Goal: Check status: Check status

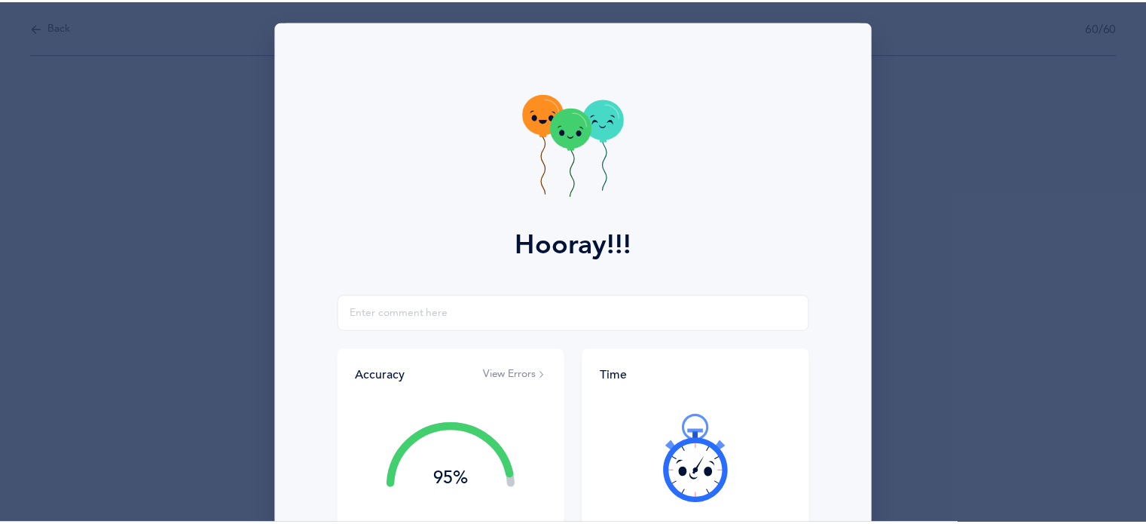
scroll to position [193, 0]
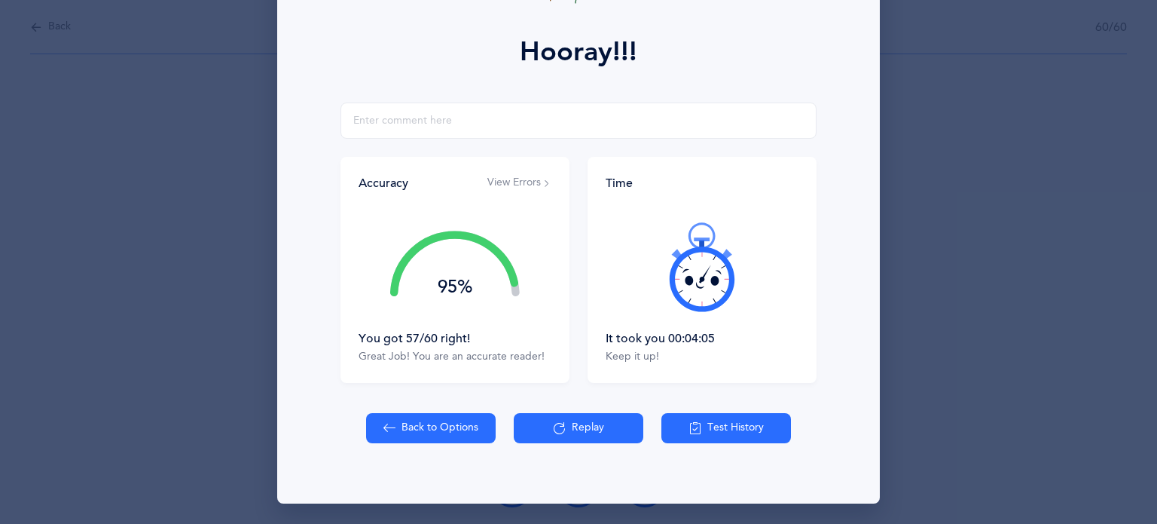
click at [434, 431] on button "Back to Options" at bounding box center [431, 428] width 130 height 30
select select "2"
select select "single"
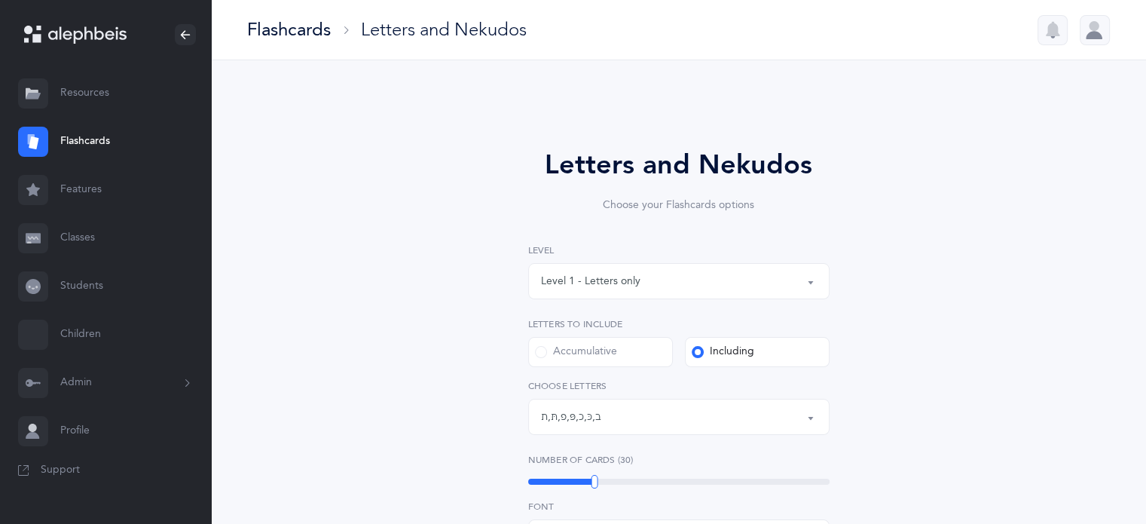
scroll to position [23, 0]
click at [71, 281] on link "Students" at bounding box center [105, 286] width 211 height 48
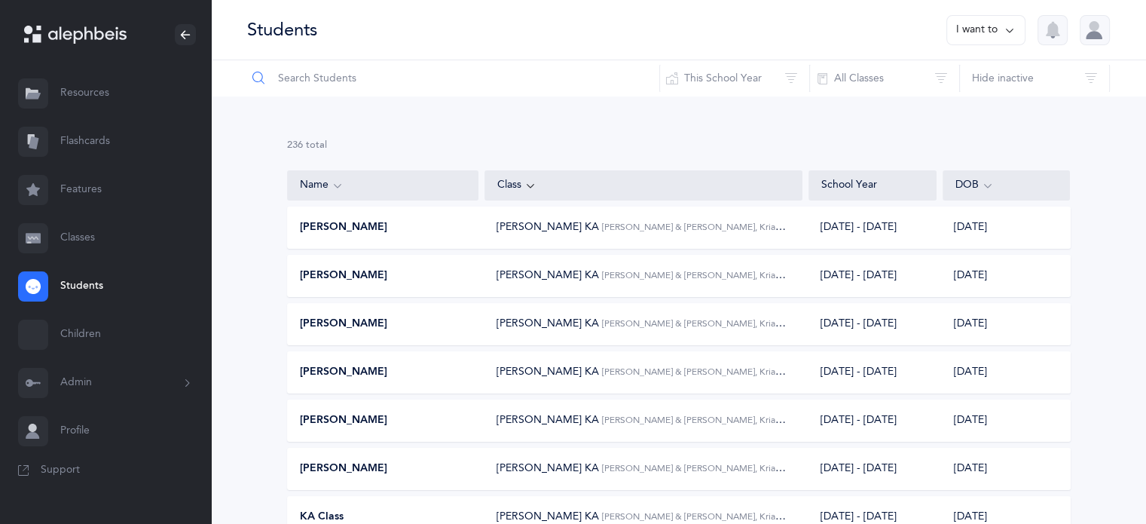
click at [328, 86] on input "text" at bounding box center [453, 78] width 414 height 36
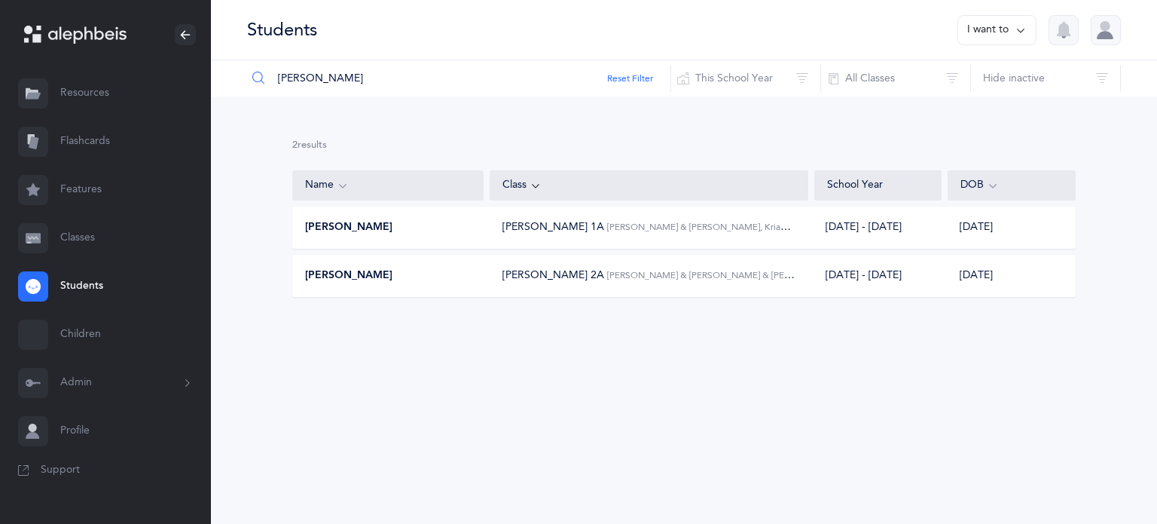
type input "ryan"
click at [353, 269] on span "[PERSON_NAME]" at bounding box center [348, 275] width 87 height 15
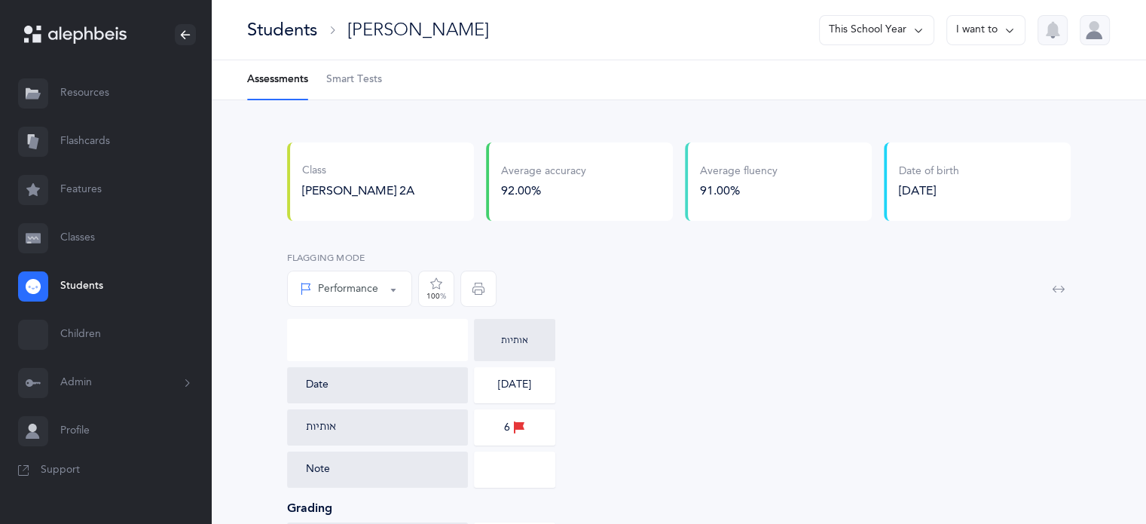
click at [358, 78] on span "Smart Tests" at bounding box center [354, 79] width 56 height 15
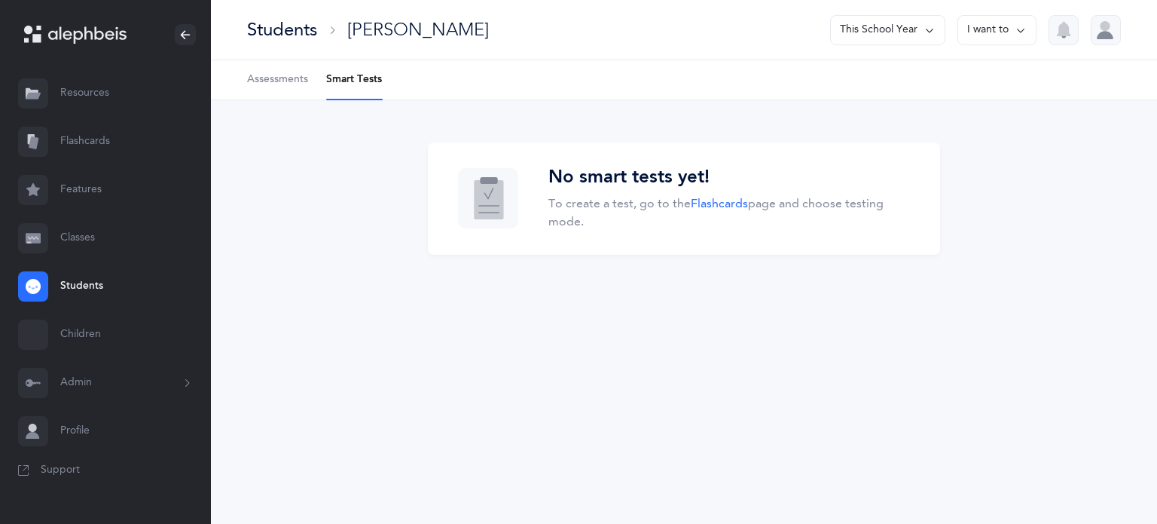
click at [271, 71] on link "Assessments" at bounding box center [277, 79] width 61 height 39
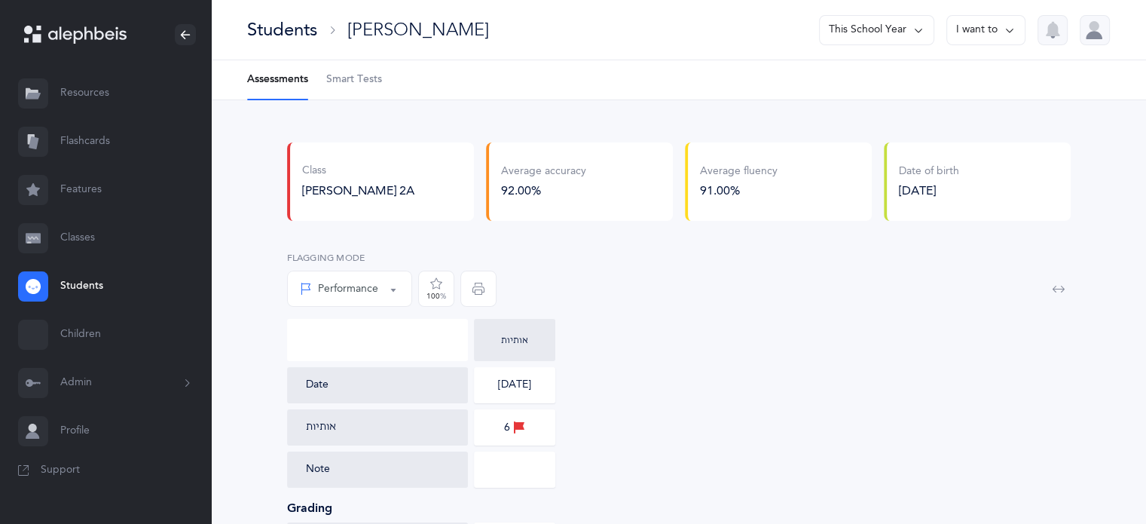
click at [362, 82] on span "Smart Tests" at bounding box center [354, 79] width 56 height 15
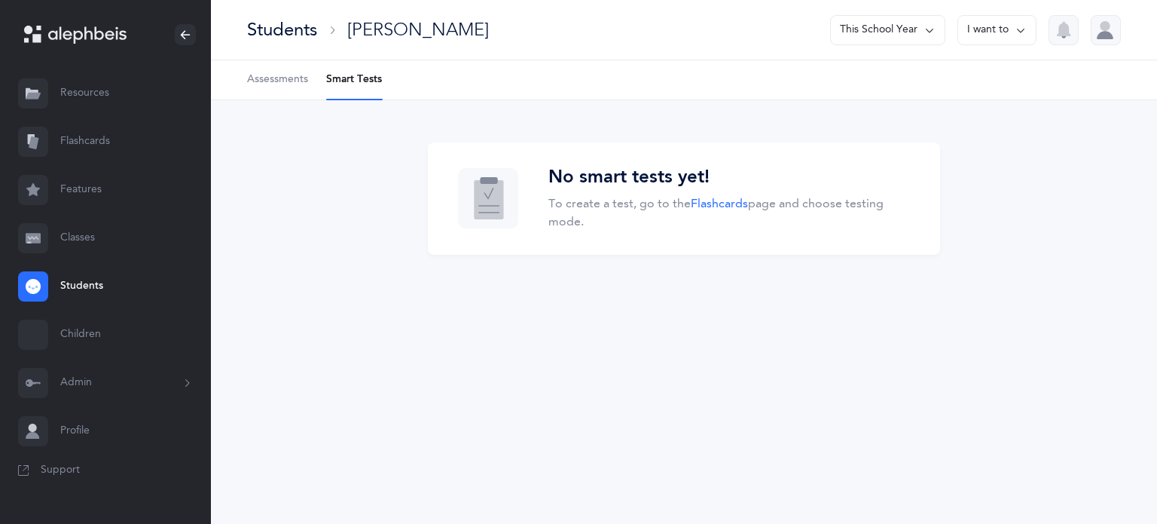
click at [278, 20] on div "Students" at bounding box center [282, 29] width 70 height 25
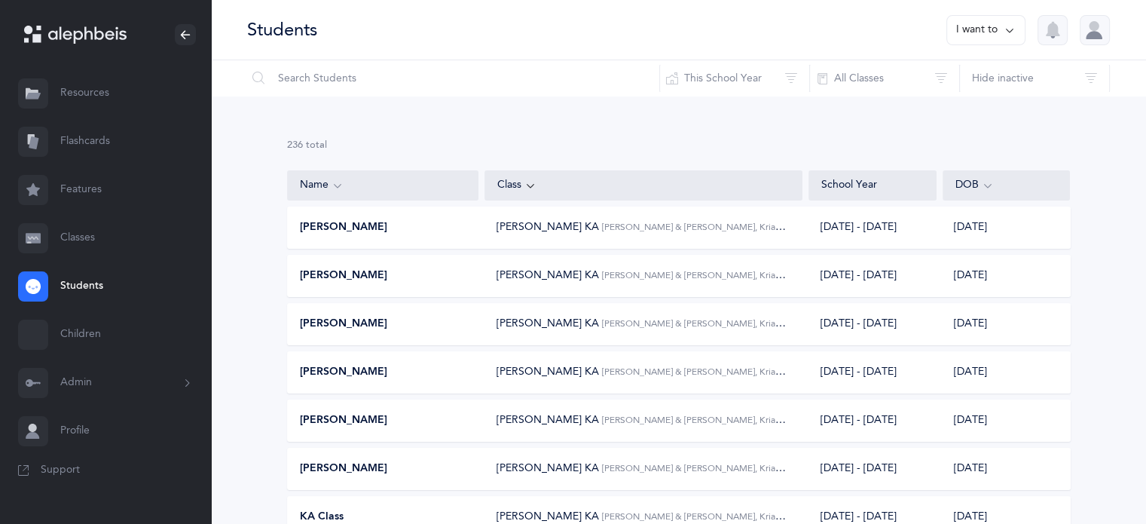
click at [75, 236] on link "Classes" at bounding box center [105, 238] width 211 height 48
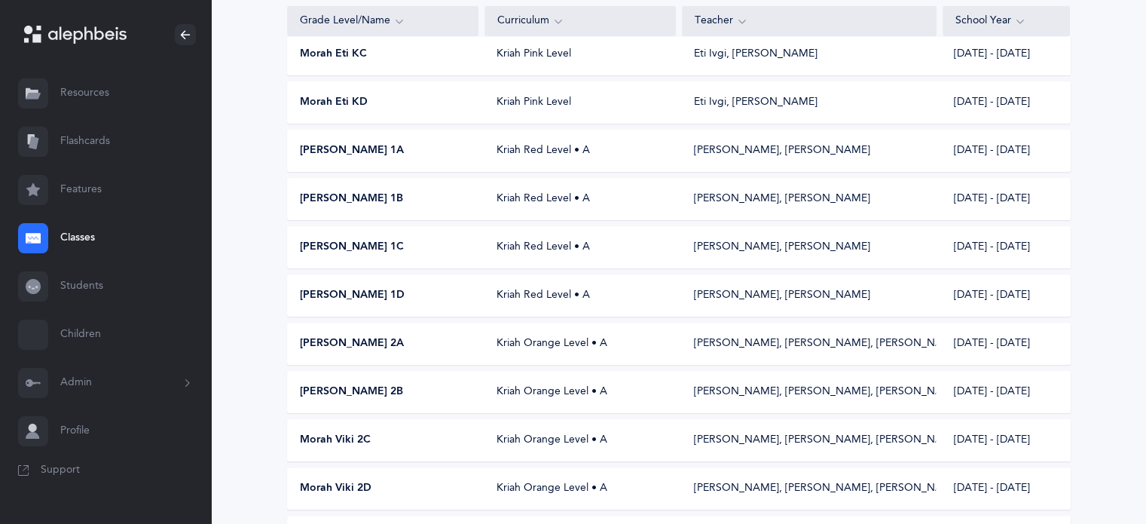
scroll to position [301, 0]
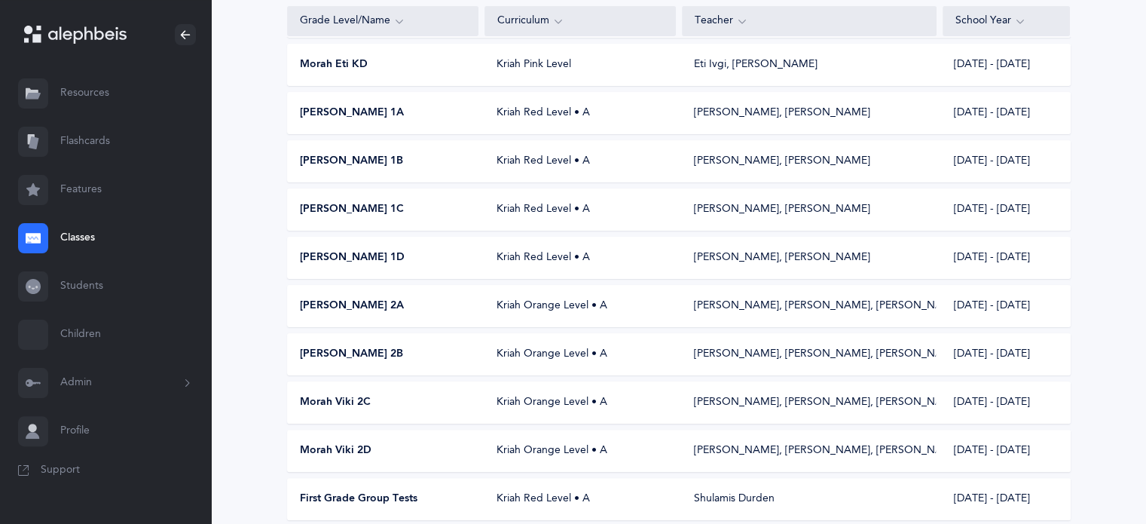
click at [332, 301] on span "[PERSON_NAME] 2A" at bounding box center [352, 305] width 104 height 15
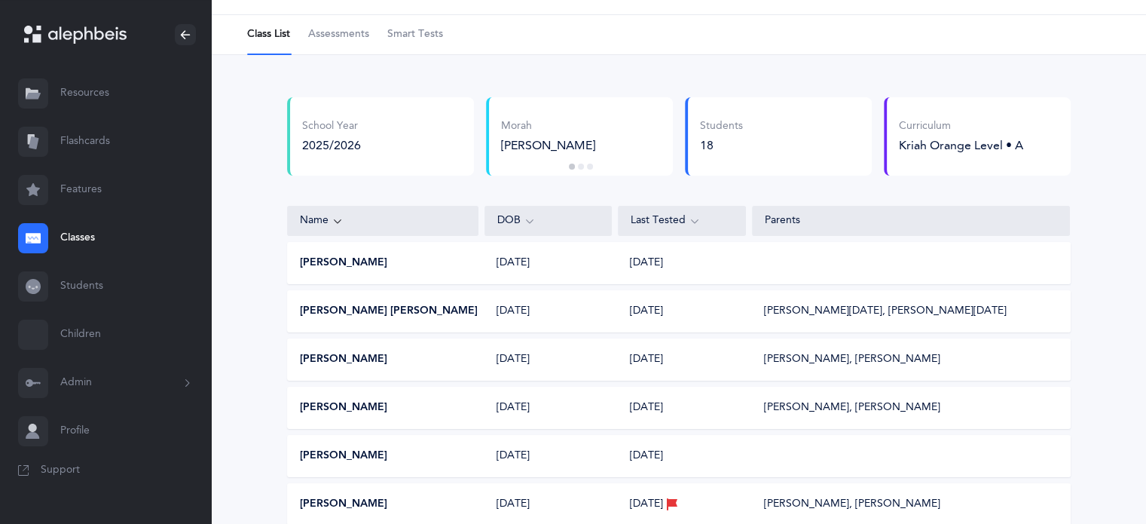
scroll to position [13, 0]
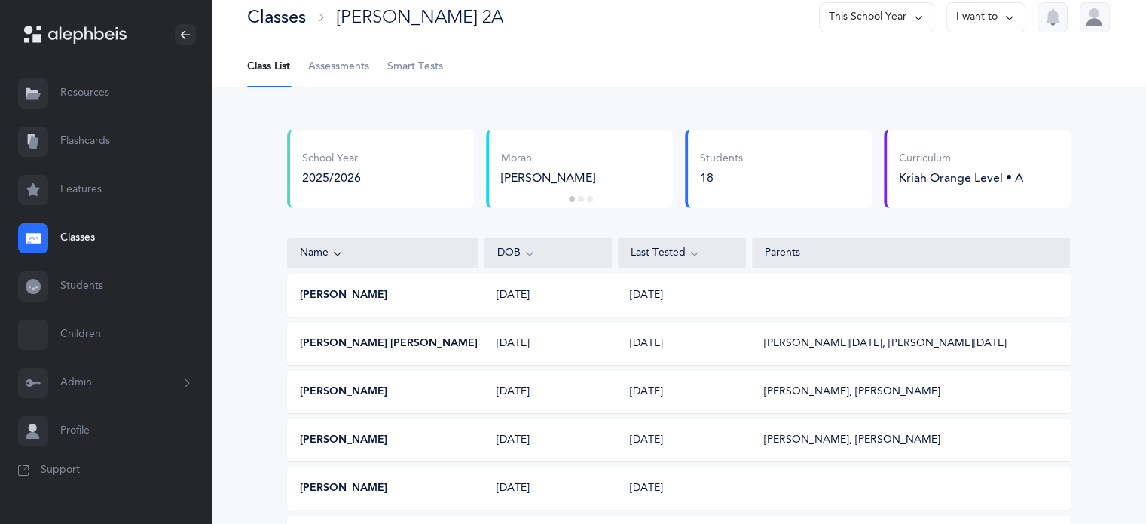
click at [279, 13] on div "Classes" at bounding box center [276, 17] width 59 height 25
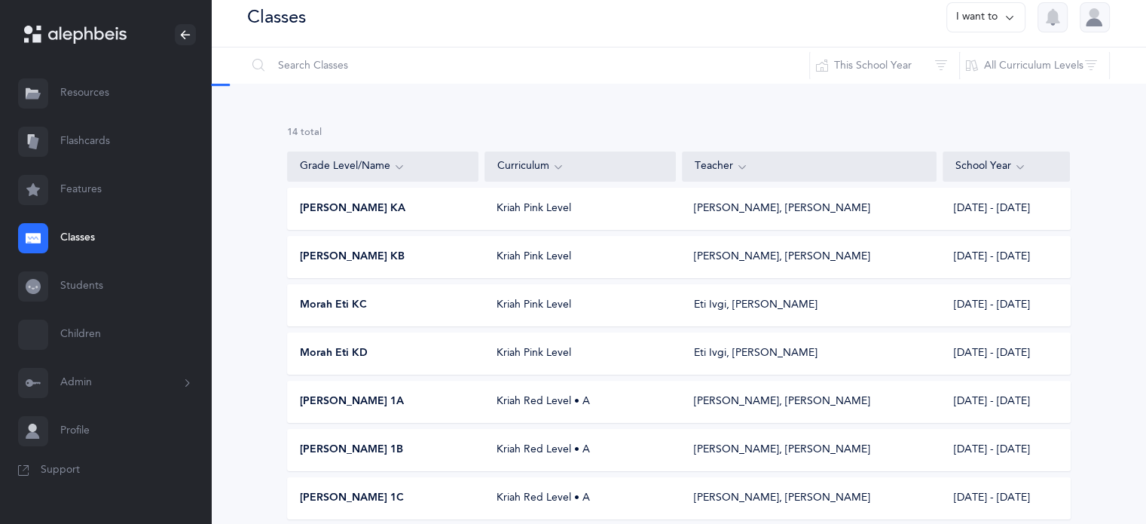
scroll to position [301, 0]
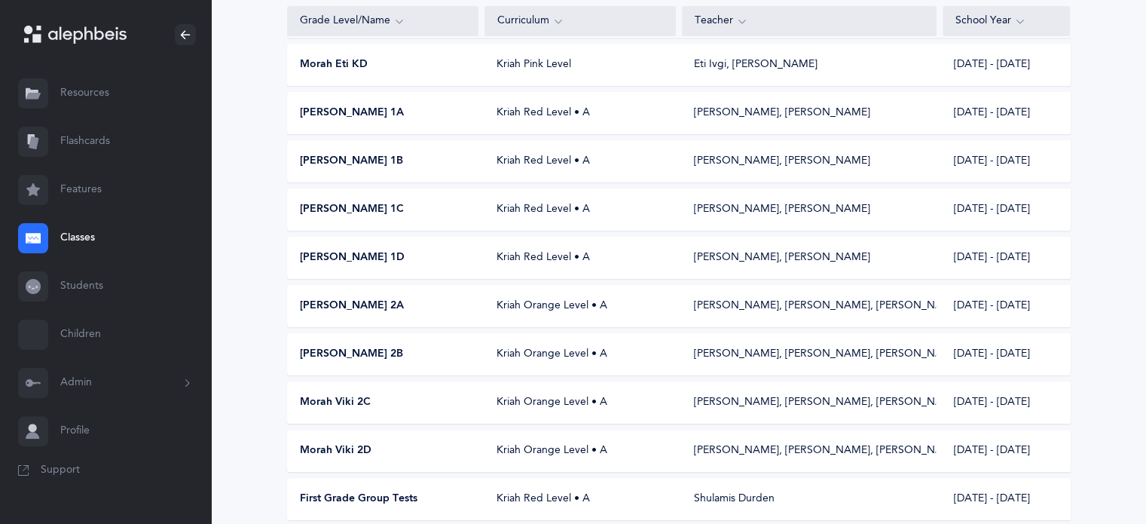
click at [356, 347] on span "Morah Shelly 2B" at bounding box center [351, 354] width 103 height 15
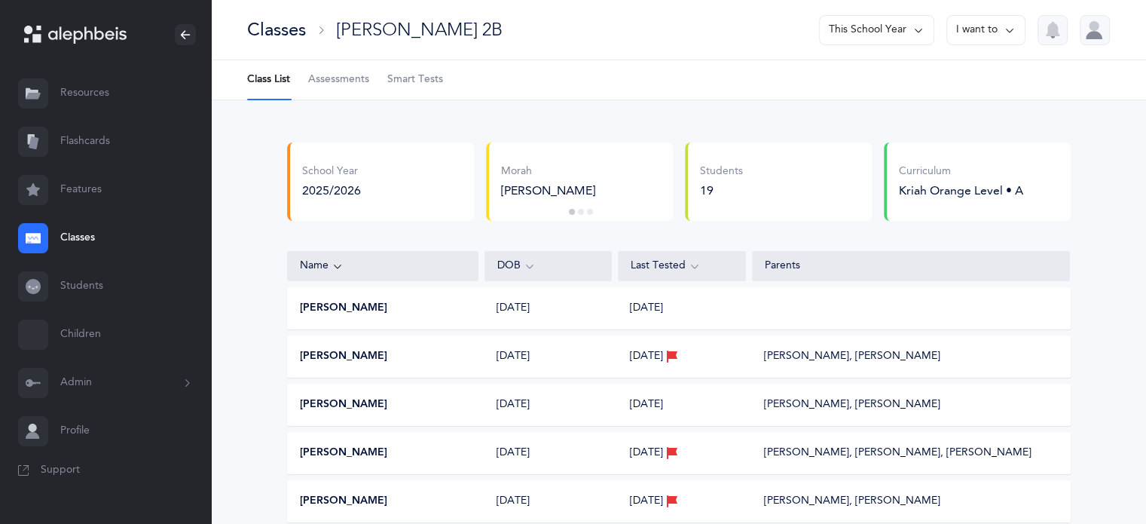
click at [255, 26] on div "Classes" at bounding box center [276, 29] width 59 height 25
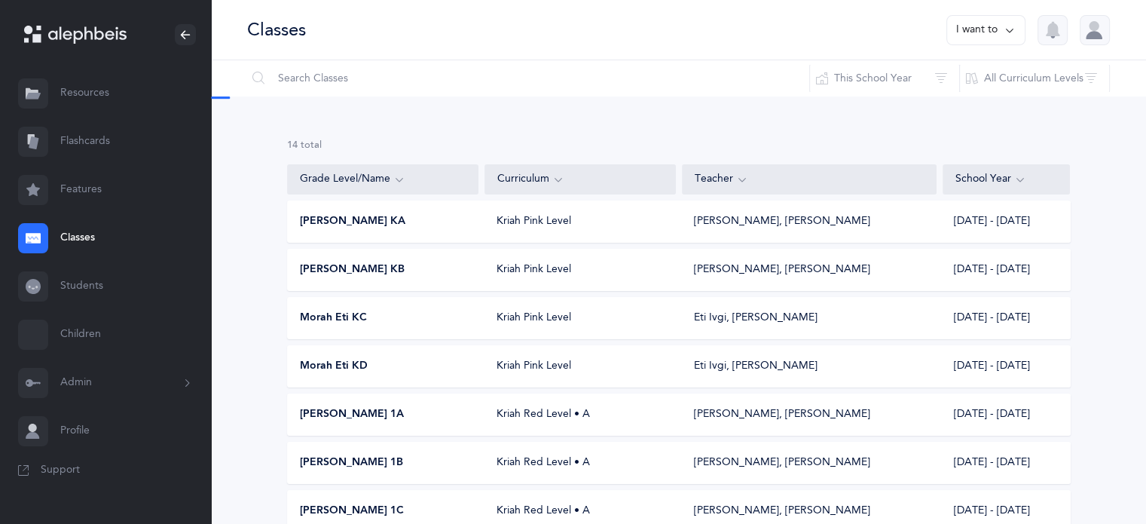
scroll to position [301, 0]
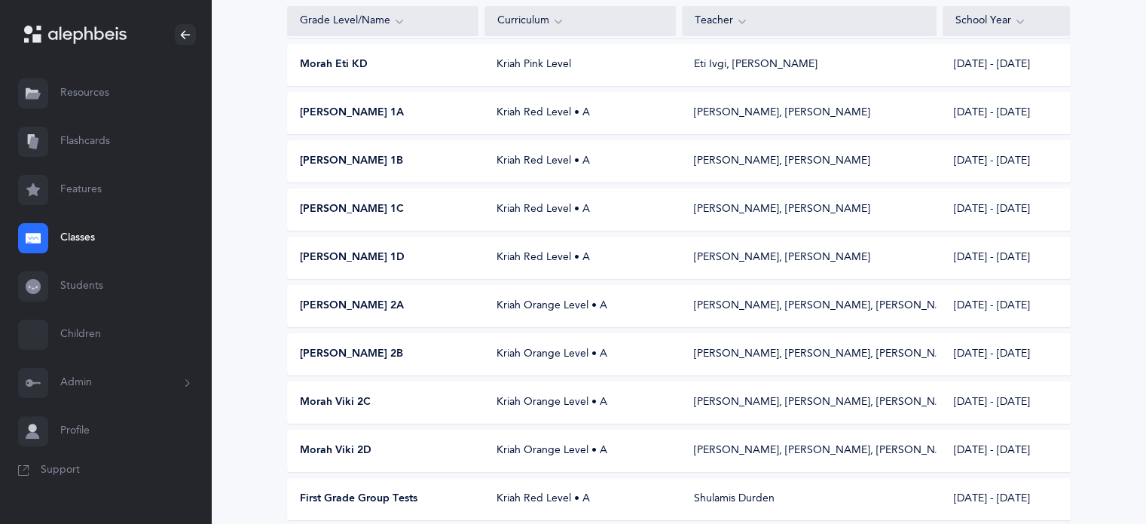
click at [352, 301] on span "[PERSON_NAME] 2A" at bounding box center [352, 305] width 104 height 15
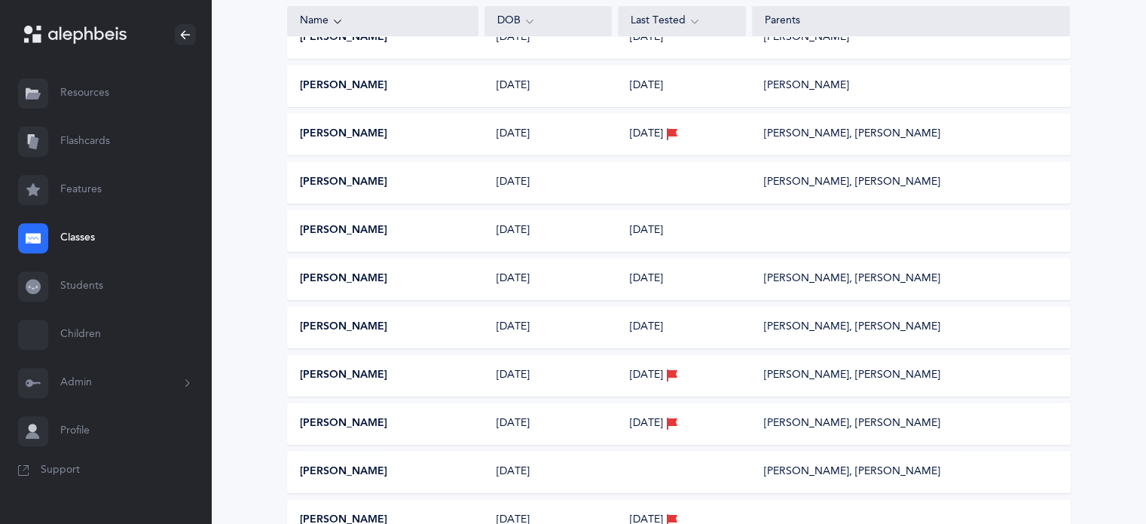
scroll to position [603, 0]
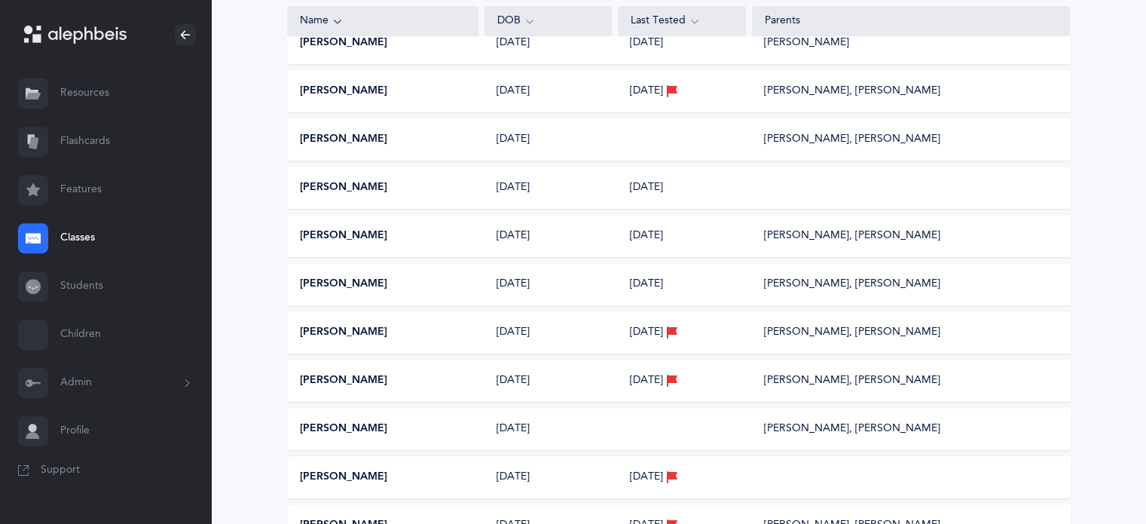
click at [346, 332] on button "[PERSON_NAME]" at bounding box center [343, 332] width 87 height 15
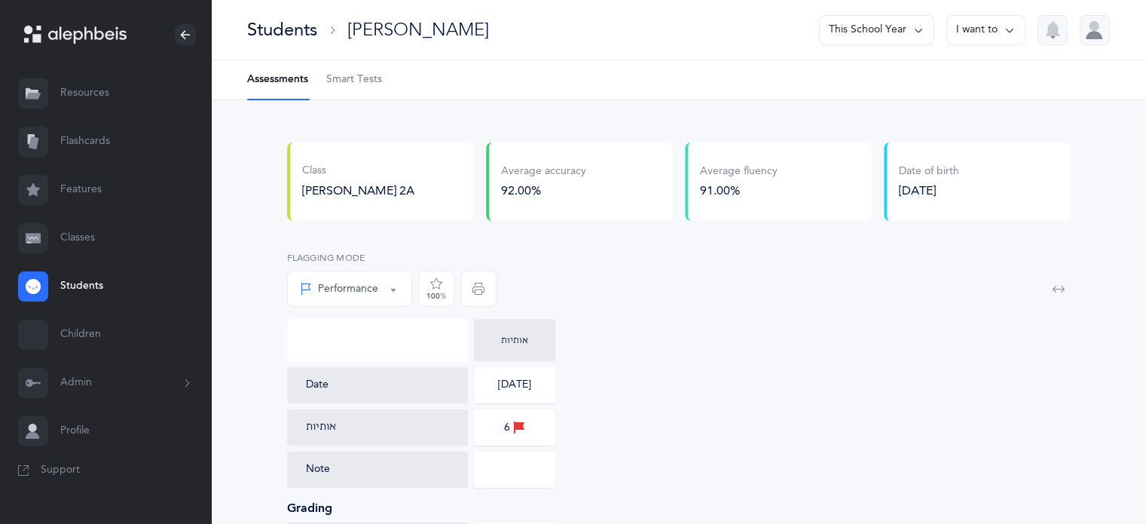
click at [1023, 32] on button "I want to" at bounding box center [985, 30] width 79 height 30
click at [910, 30] on button "This School Year" at bounding box center [876, 30] width 115 height 30
click at [845, 107] on button "[DATE] - [DATE]" at bounding box center [871, 103] width 102 height 27
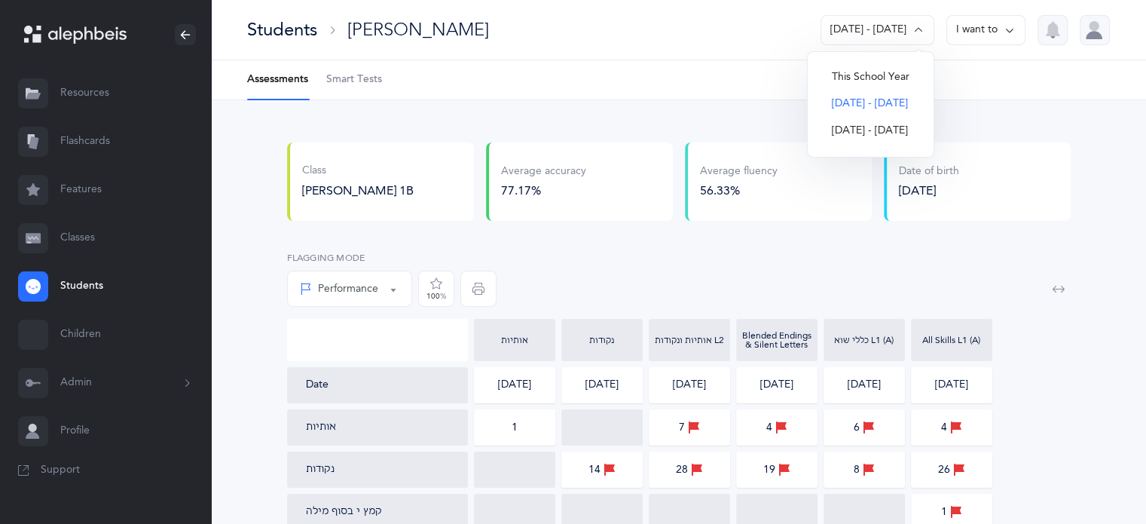
click at [921, 32] on icon at bounding box center [918, 30] width 12 height 17
click at [871, 26] on button "[DATE] - [DATE]" at bounding box center [877, 30] width 114 height 30
click at [866, 130] on button "[DATE] - [DATE]" at bounding box center [871, 131] width 102 height 27
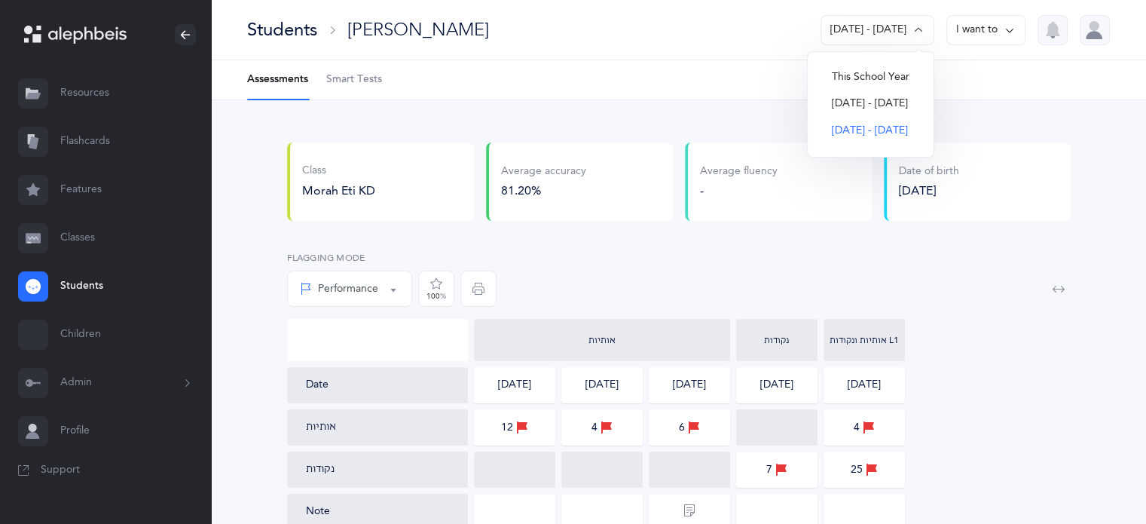
click at [972, 78] on ul "Assessments Smart Tests" at bounding box center [678, 80] width 935 height 40
click at [911, 32] on button "[DATE] - [DATE]" at bounding box center [877, 30] width 114 height 30
click at [838, 82] on button "This School Year" at bounding box center [871, 77] width 102 height 27
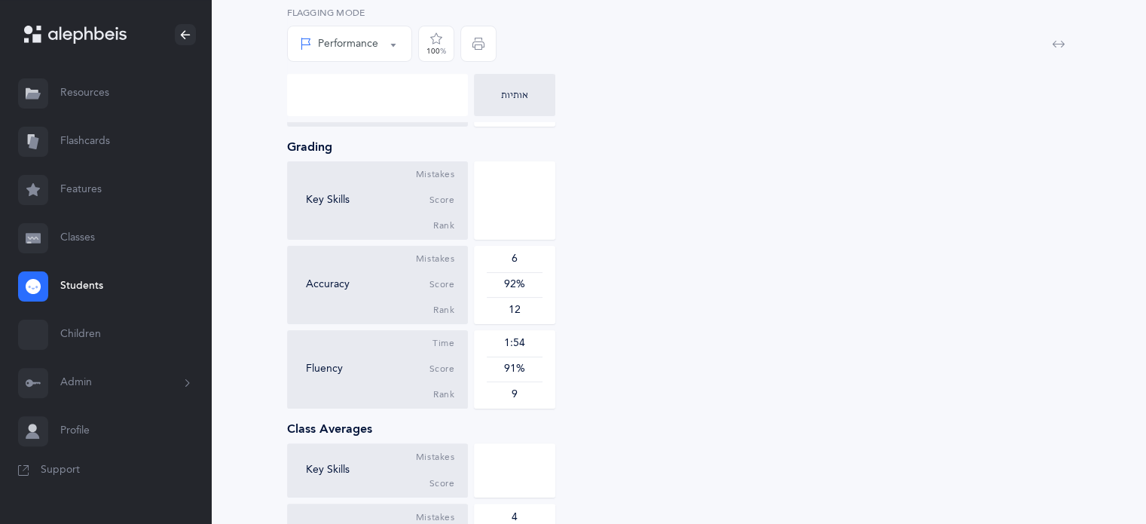
scroll to position [301, 0]
